Goal: Transaction & Acquisition: Book appointment/travel/reservation

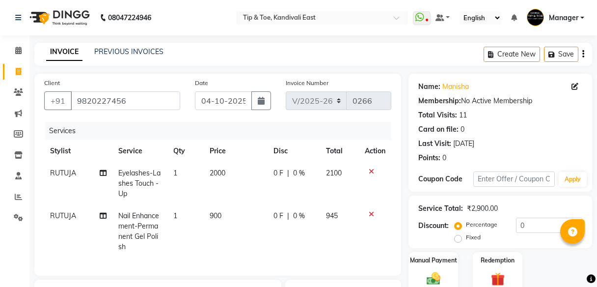
select select "7846"
select select "service"
select select "70623"
click at [457, 84] on link "Manisha" at bounding box center [455, 87] width 27 height 10
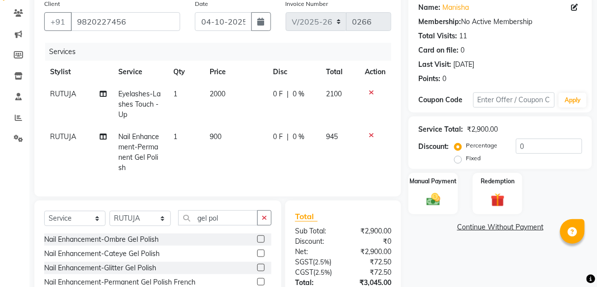
scroll to position [40, 0]
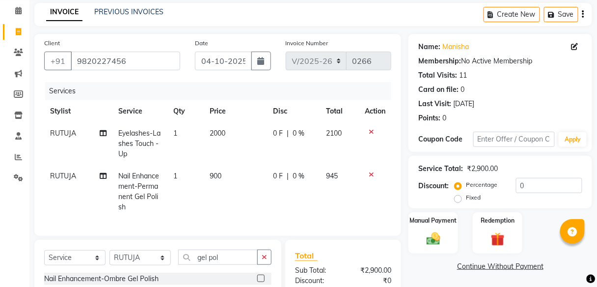
click at [370, 172] on icon at bounding box center [371, 174] width 5 height 7
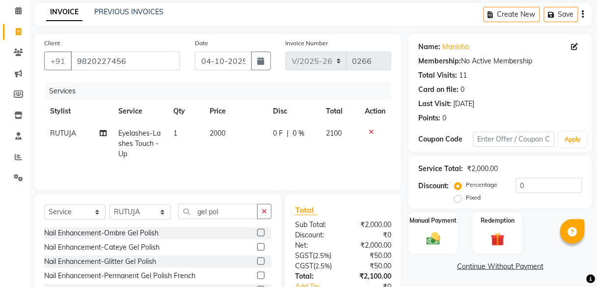
click at [246, 133] on td "2000" at bounding box center [235, 143] width 63 height 43
select select "70623"
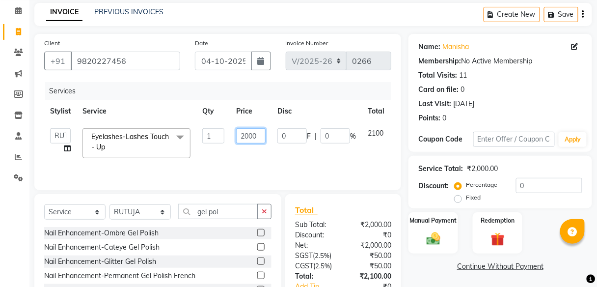
click at [256, 137] on input "2000" at bounding box center [250, 135] width 29 height 15
type input "2"
type input "3500"
click at [335, 149] on tr "[PERSON_NAME] Manager Poonam Juhu Pramod [PERSON_NAME] [PERSON_NAME] [PERSON_NA…" at bounding box center [233, 143] width 379 height 42
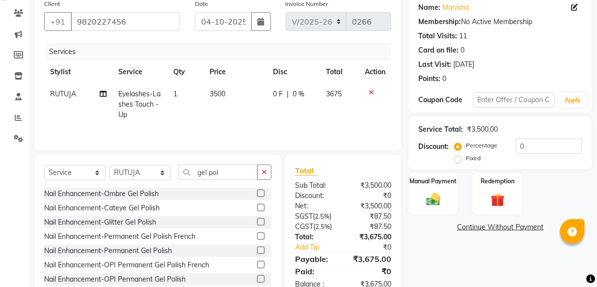
scroll to position [106, 0]
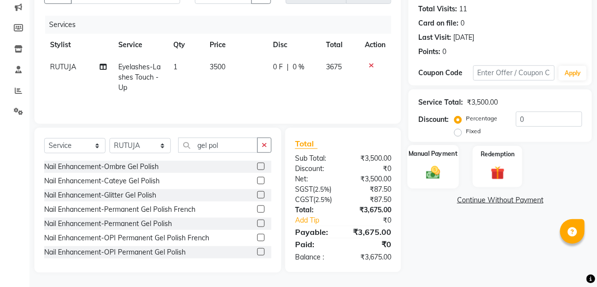
click at [432, 173] on img at bounding box center [433, 172] width 23 height 17
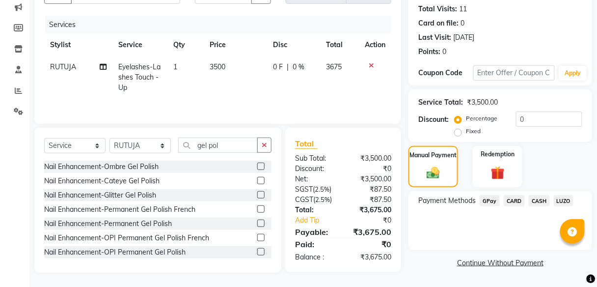
click at [493, 198] on span "GPay" at bounding box center [490, 200] width 20 height 11
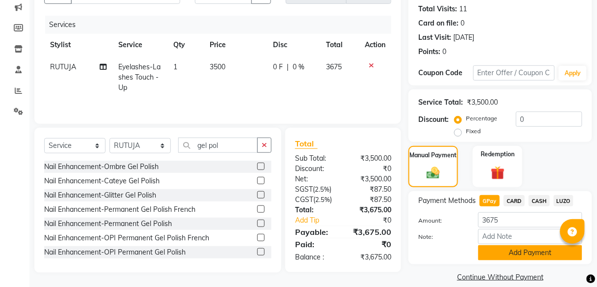
click at [515, 250] on button "Add Payment" at bounding box center [530, 252] width 104 height 15
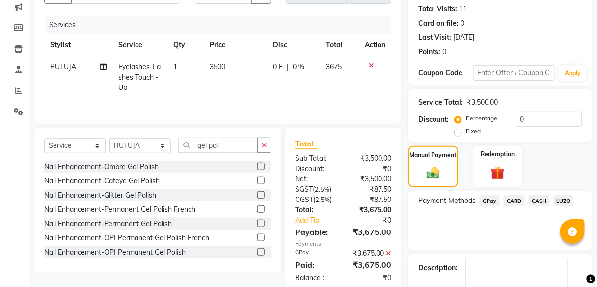
scroll to position [159, 0]
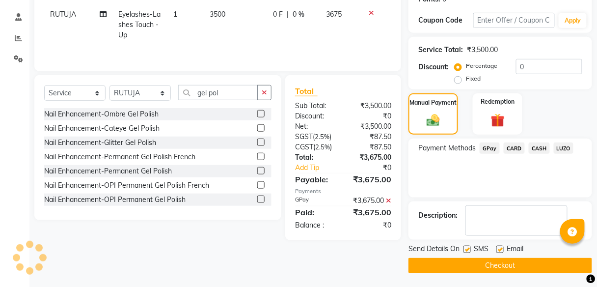
click at [496, 261] on button "Checkout" at bounding box center [500, 265] width 184 height 15
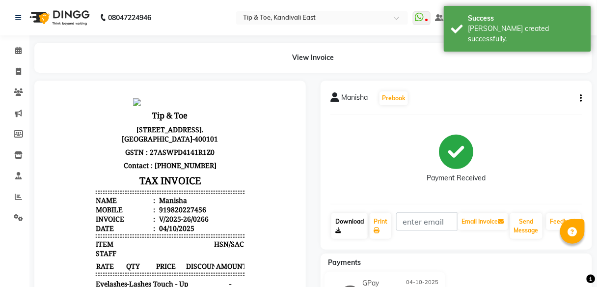
click at [347, 219] on link "Download" at bounding box center [349, 226] width 36 height 26
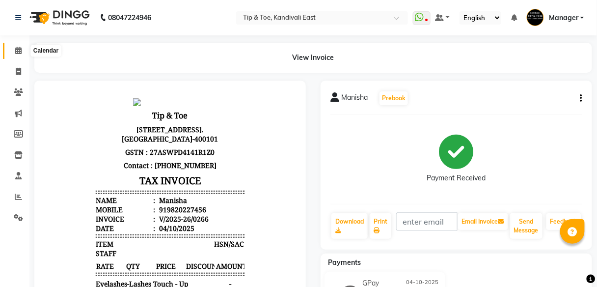
click at [21, 51] on icon at bounding box center [18, 50] width 6 height 7
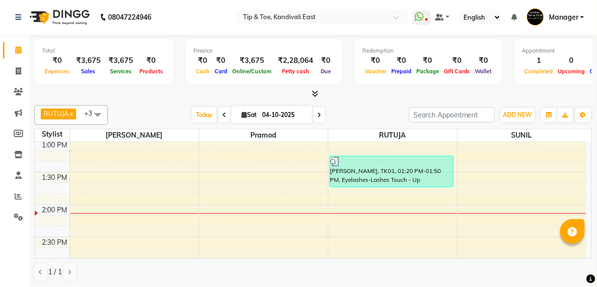
scroll to position [354, 0]
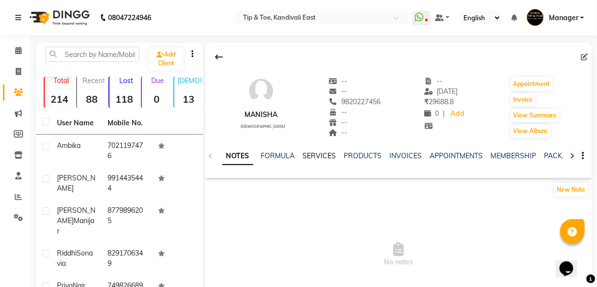
click at [320, 155] on link "SERVICES" at bounding box center [319, 155] width 33 height 9
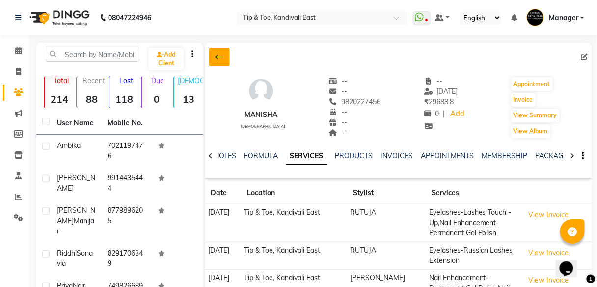
click at [216, 53] on icon at bounding box center [220, 57] width 8 height 8
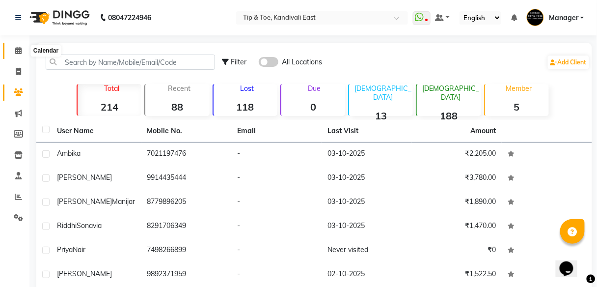
click at [18, 54] on icon at bounding box center [18, 50] width 6 height 7
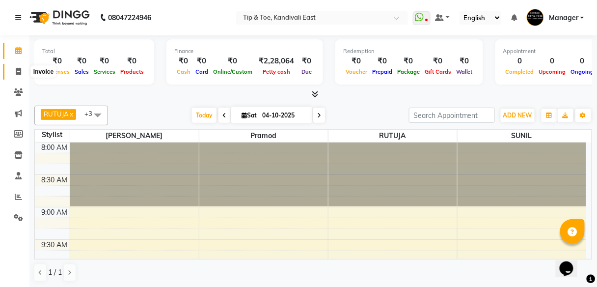
click at [16, 72] on icon at bounding box center [18, 71] width 5 height 7
select select "7846"
select select "service"
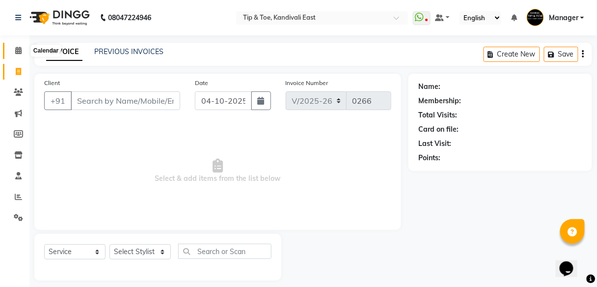
click at [20, 51] on icon at bounding box center [18, 50] width 6 height 7
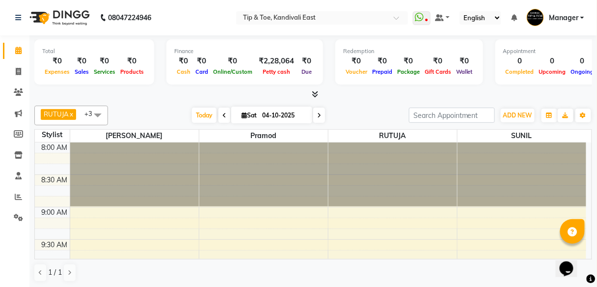
click at [318, 117] on icon at bounding box center [319, 115] width 4 height 6
type input "05-10-2025"
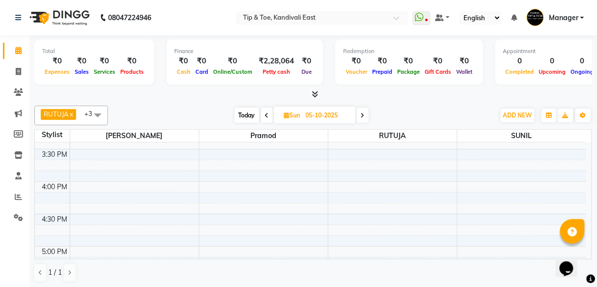
scroll to position [501, 0]
click at [341, 158] on div "8:00 AM 8:30 AM 9:00 AM 9:30 AM 10:00 AM 10:30 AM 11:00 AM 11:30 AM 12:00 PM 12…" at bounding box center [310, 63] width 551 height 842
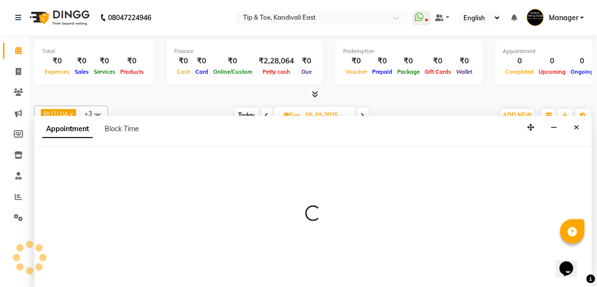
scroll to position [0, 0]
select select "70623"
select select "960"
select select "tentative"
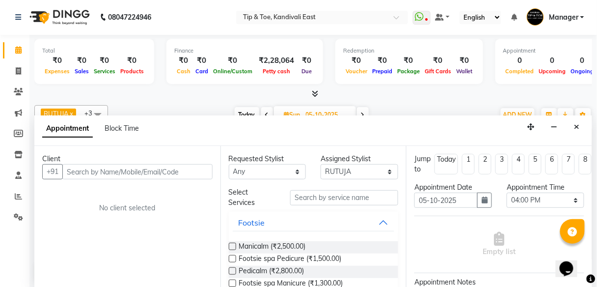
click at [94, 170] on input "text" at bounding box center [137, 171] width 150 height 15
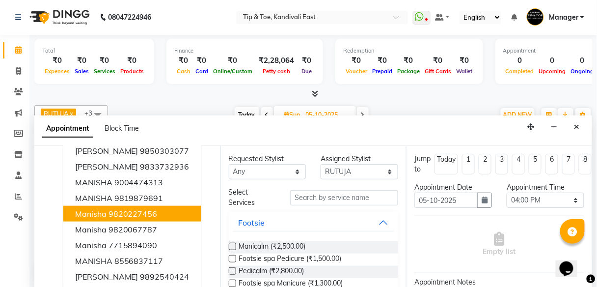
scroll to position [58, 0]
click at [150, 213] on ngb-highlight "9820227456" at bounding box center [133, 213] width 49 height 10
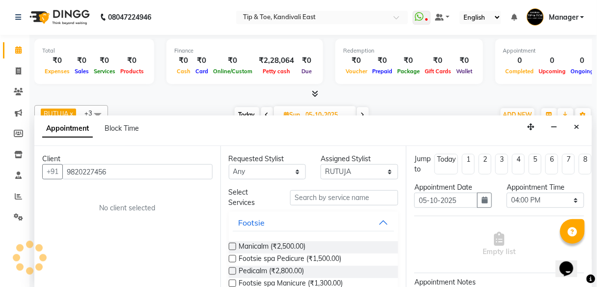
scroll to position [0, 0]
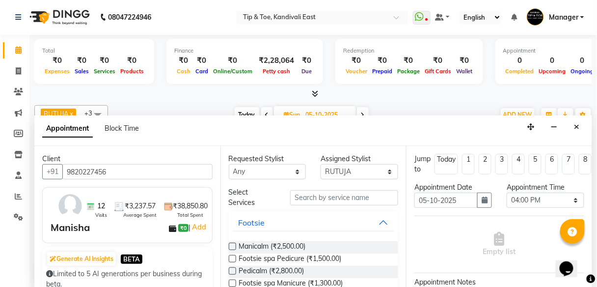
type input "9820227456"
click at [350, 196] on input "text" at bounding box center [344, 197] width 108 height 15
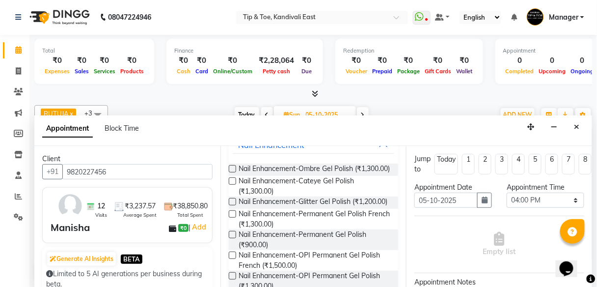
scroll to position [79, 0]
type input "gel polish"
click at [230, 237] on label at bounding box center [232, 233] width 7 height 7
click at [230, 238] on input "checkbox" at bounding box center [232, 234] width 6 height 6
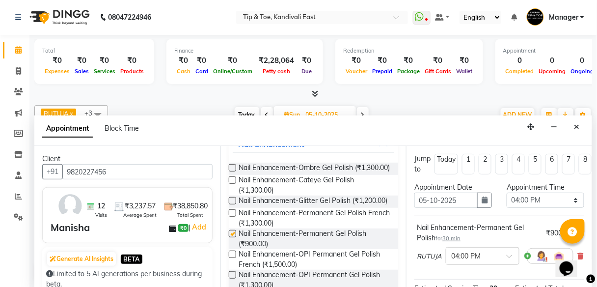
checkbox input "false"
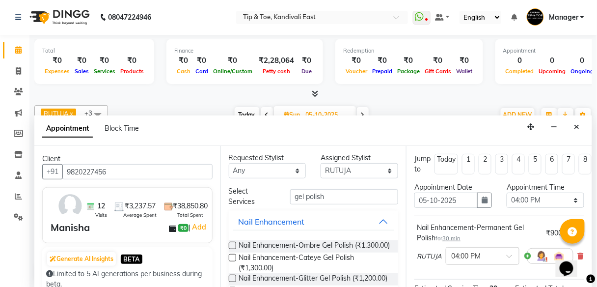
scroll to position [0, 0]
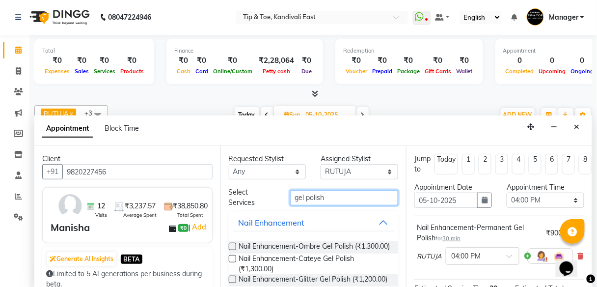
click at [326, 197] on input "gel polish" at bounding box center [344, 197] width 108 height 15
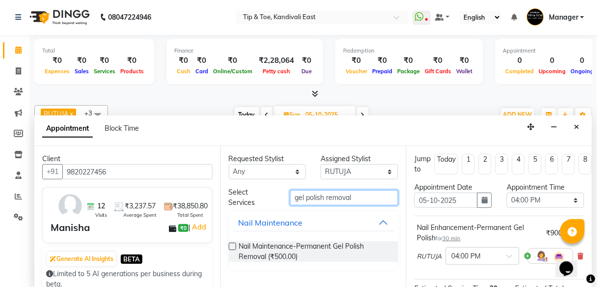
type input "gel polish removal"
click at [231, 244] on label at bounding box center [232, 246] width 7 height 7
click at [231, 244] on input "checkbox" at bounding box center [232, 247] width 6 height 6
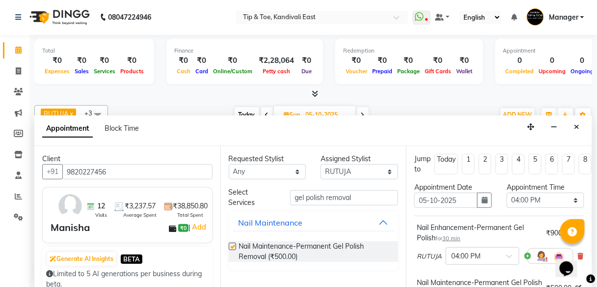
checkbox input "false"
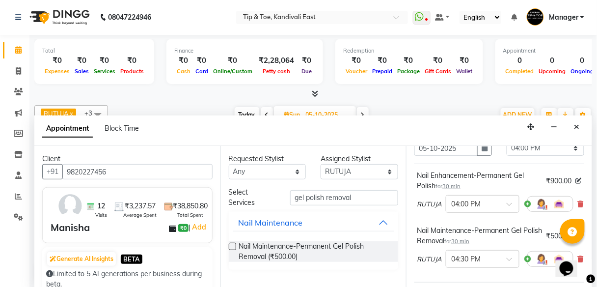
scroll to position [118, 0]
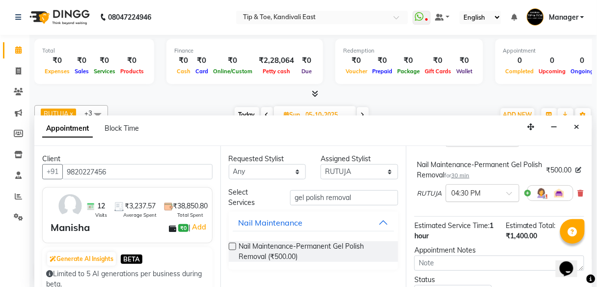
click at [507, 194] on span at bounding box center [513, 196] width 12 height 10
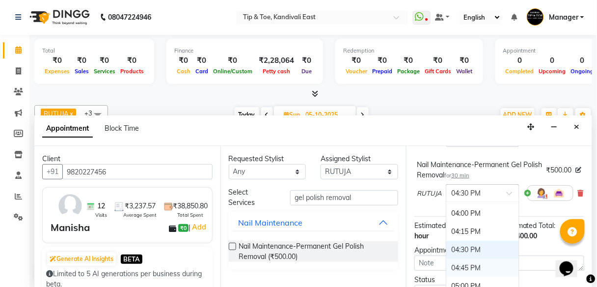
scroll to position [505, 0]
click at [475, 211] on div "04:00 PM" at bounding box center [482, 214] width 73 height 18
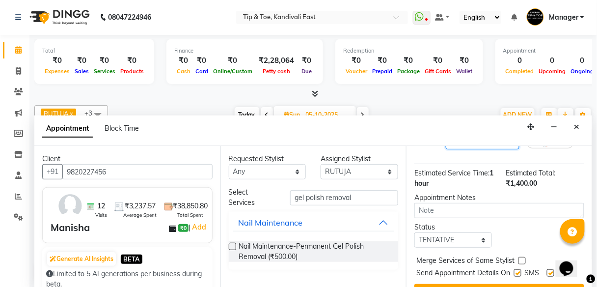
scroll to position [216, 0]
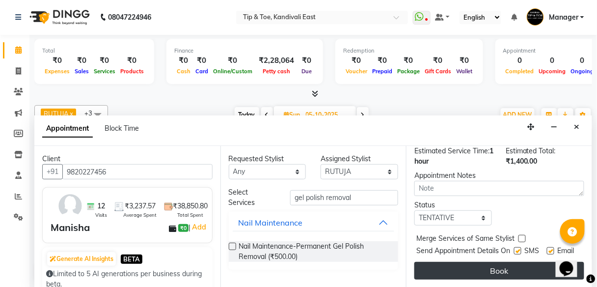
click at [476, 265] on button "Book" at bounding box center [499, 271] width 170 height 18
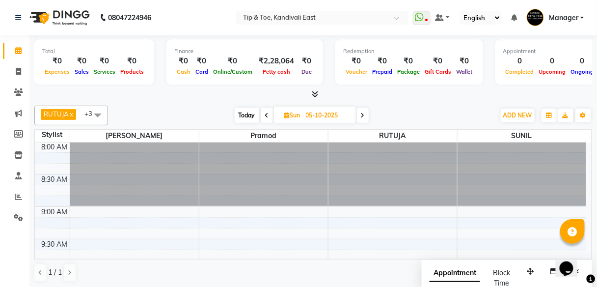
scroll to position [0, 0]
click at [248, 112] on span "Today" at bounding box center [247, 115] width 25 height 15
type input "04-10-2025"
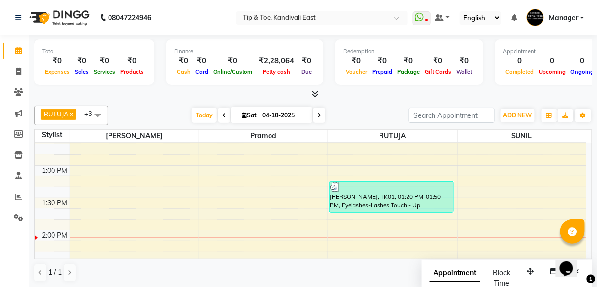
scroll to position [304, 0]
